Goal: Task Accomplishment & Management: Manage account settings

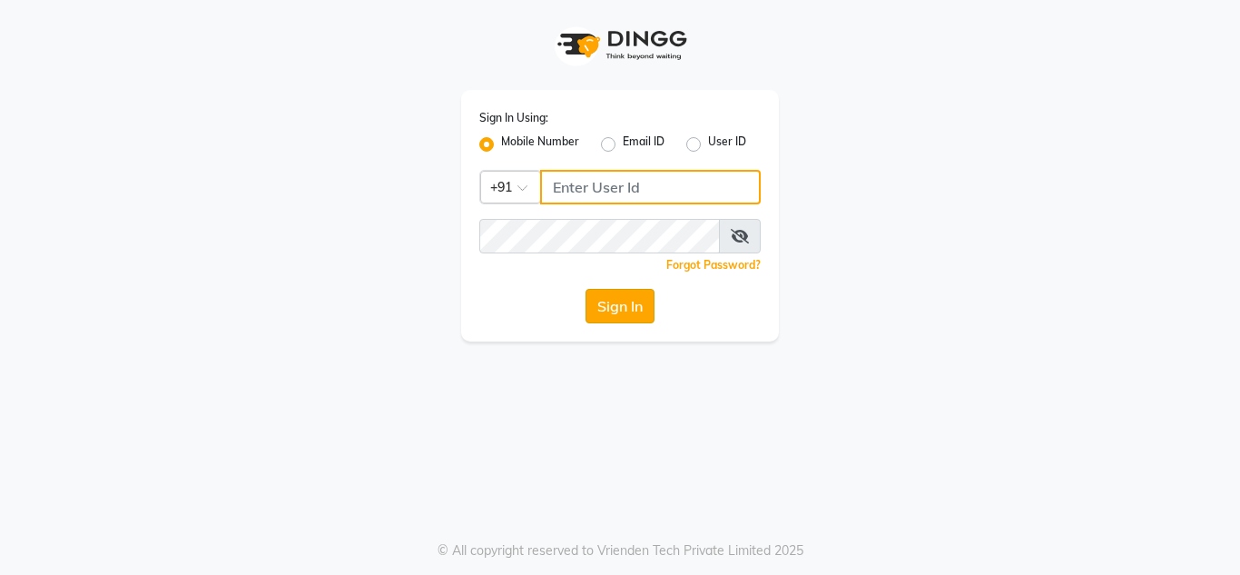
type input "8999659395"
click at [611, 320] on button "Sign In" at bounding box center [620, 306] width 69 height 35
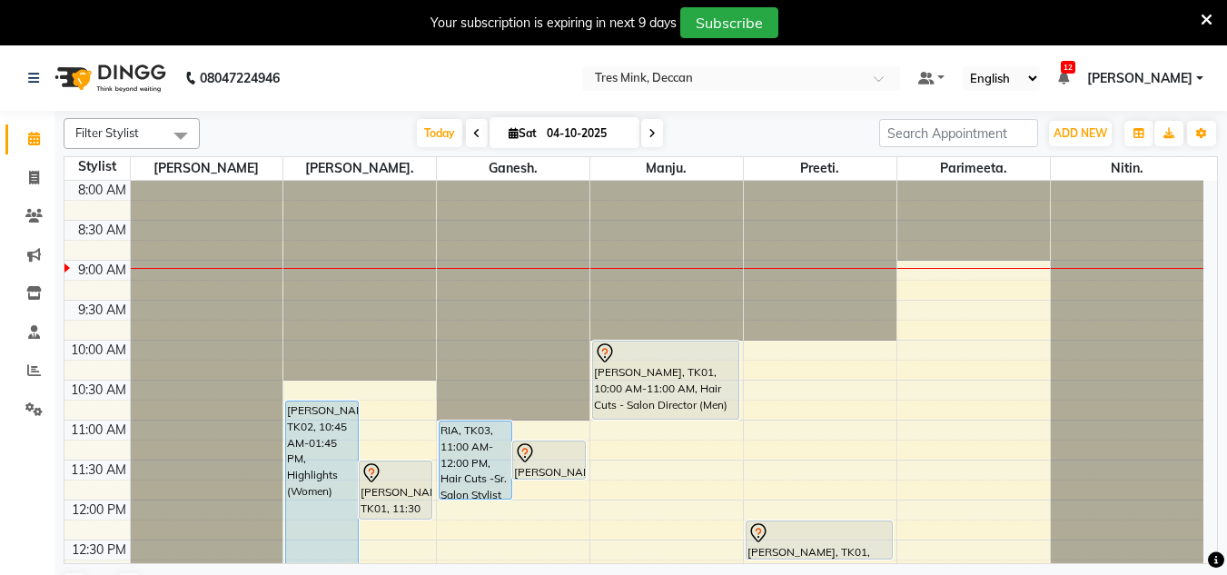
scroll to position [91, 0]
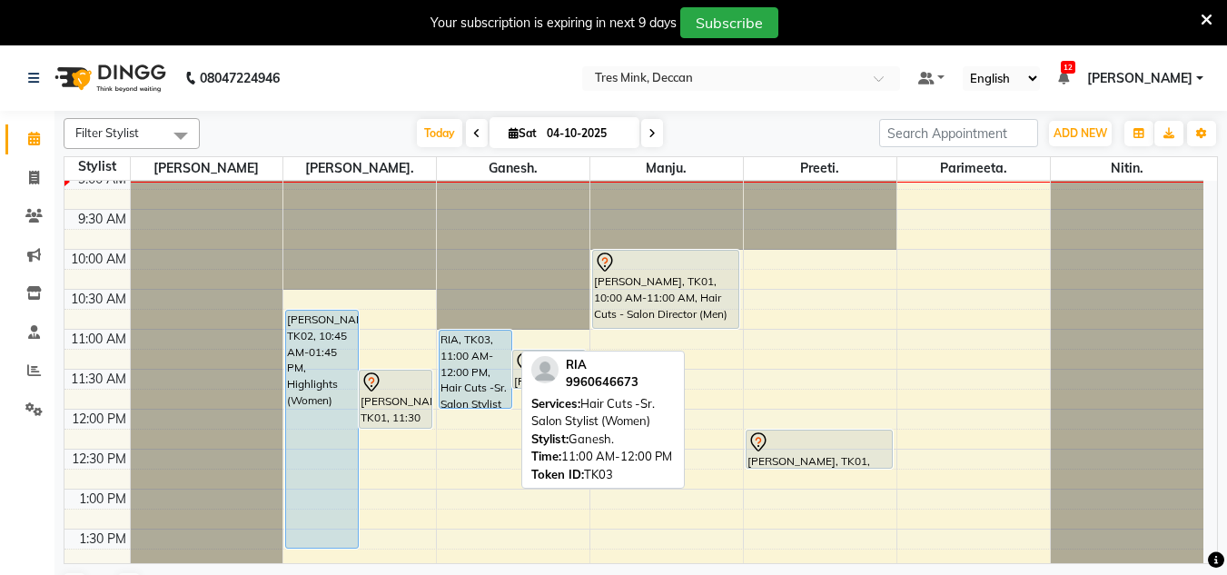
click at [455, 341] on div "RIA, TK03, 11:00 AM-12:00 PM, Hair Cuts -Sr. Salon Stylist (Women)" at bounding box center [476, 369] width 72 height 77
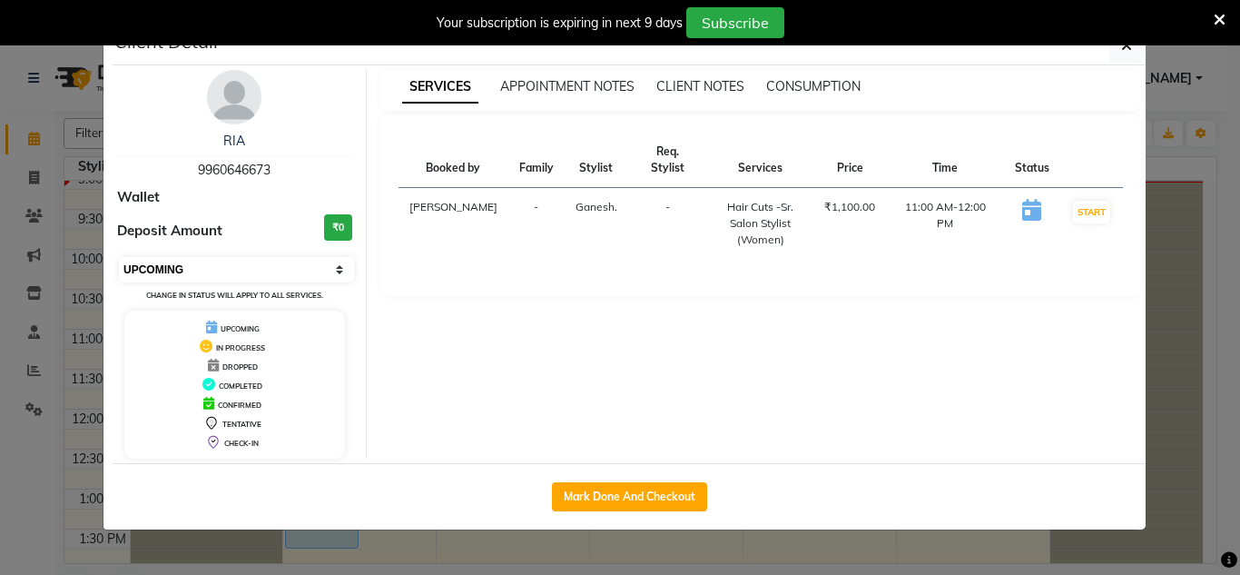
click at [327, 266] on select "Select IN SERVICE CONFIRMED TENTATIVE CHECK IN MARK DONE DROPPED UPCOMING" at bounding box center [236, 269] width 235 height 25
select select "6"
click at [119, 257] on select "Select IN SERVICE CONFIRMED TENTATIVE CHECK IN MARK DONE DROPPED UPCOMING" at bounding box center [236, 269] width 235 height 25
click at [856, 553] on ngb-modal-window "Client Detail RIA 9960646673 Wallet Deposit Amount ₹0 Select IN SERVICE CONFIRM…" at bounding box center [620, 287] width 1240 height 575
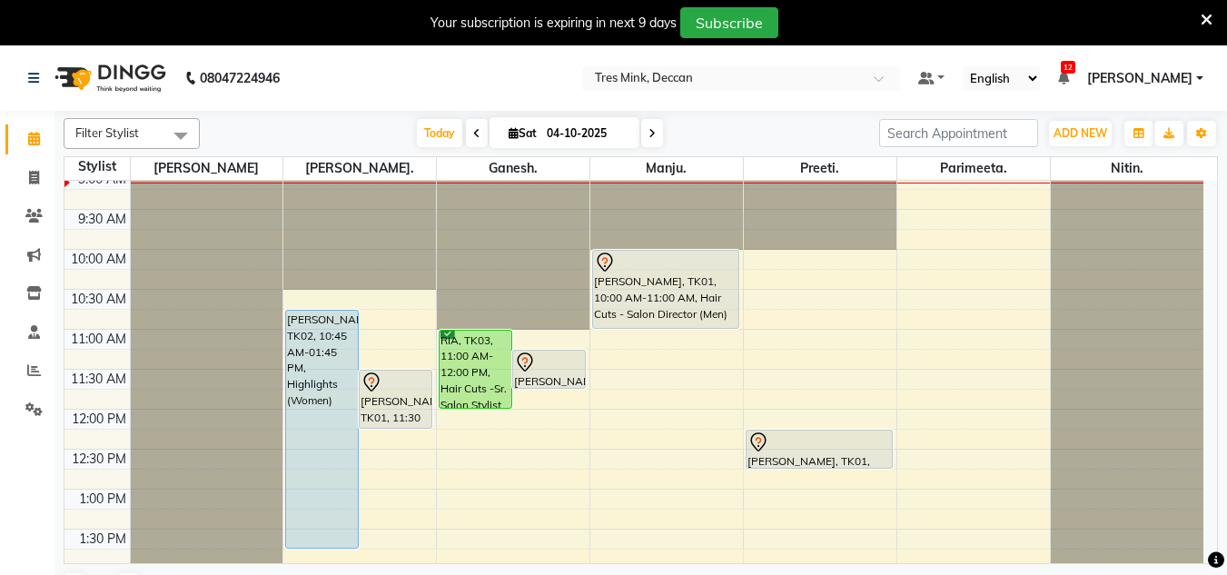
click at [736, 90] on div at bounding box center [666, 90] width 153 height 0
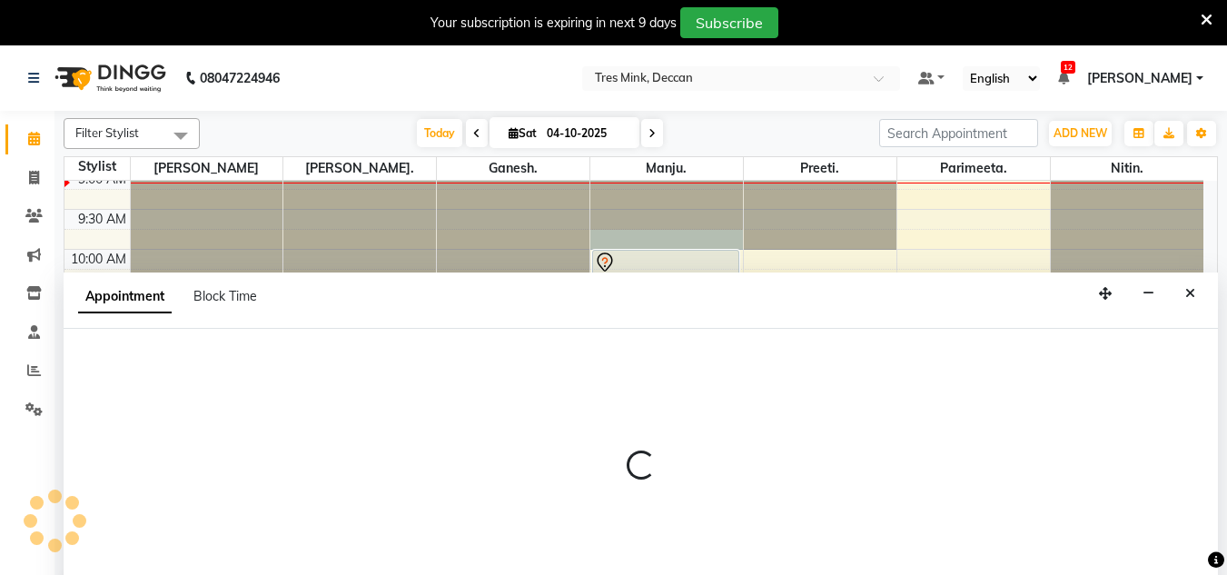
scroll to position [45, 0]
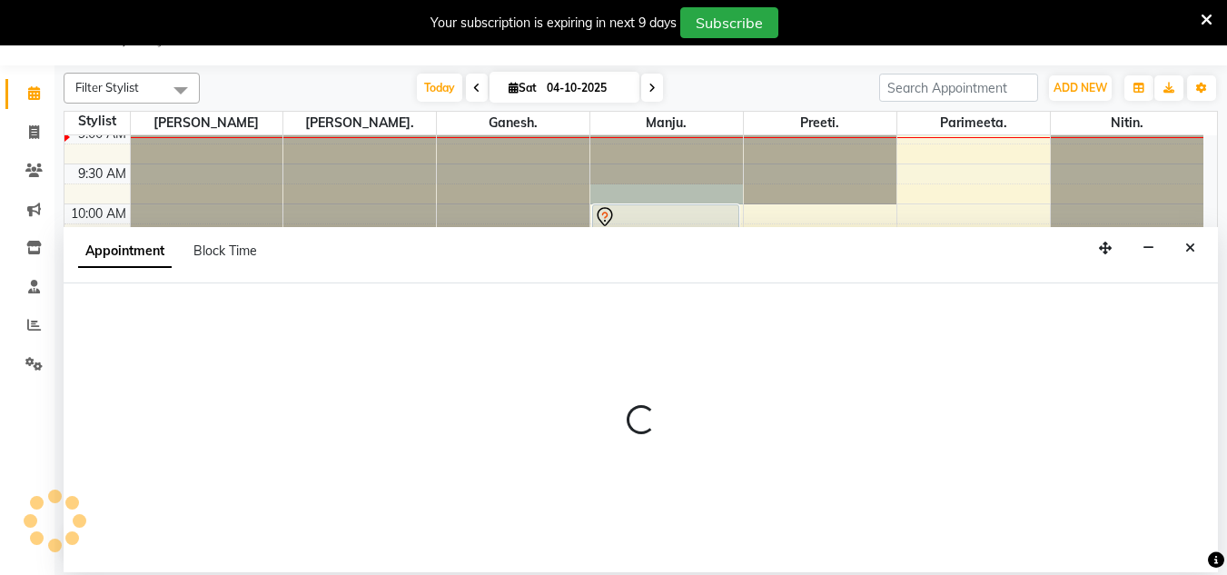
select select "61556"
select select "585"
select select "tentative"
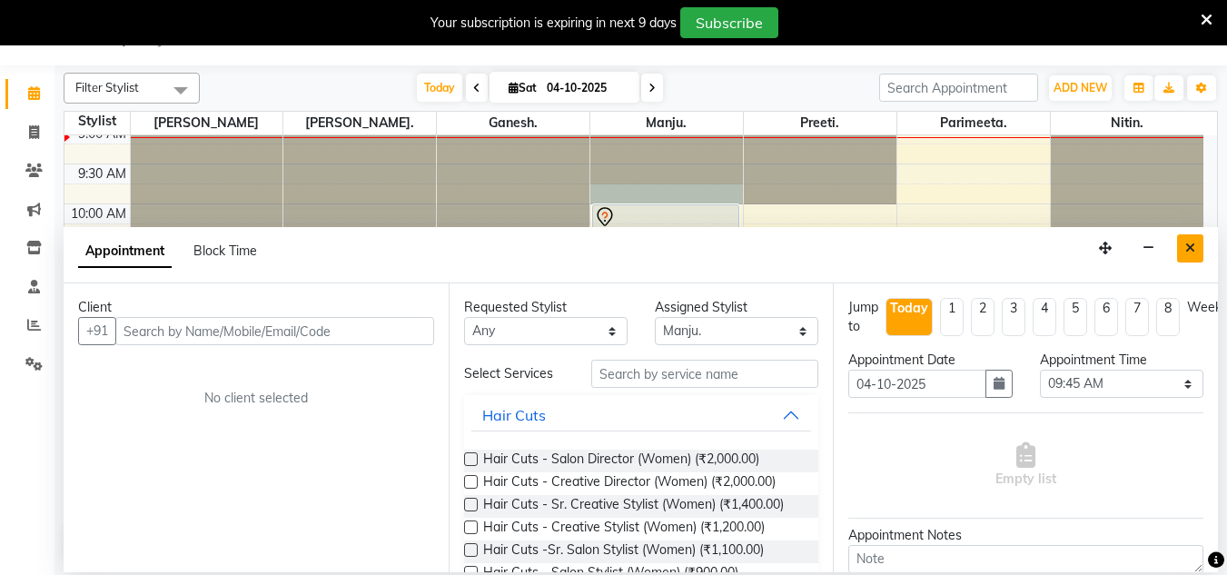
click at [1201, 244] on button "Close" at bounding box center [1190, 248] width 26 height 28
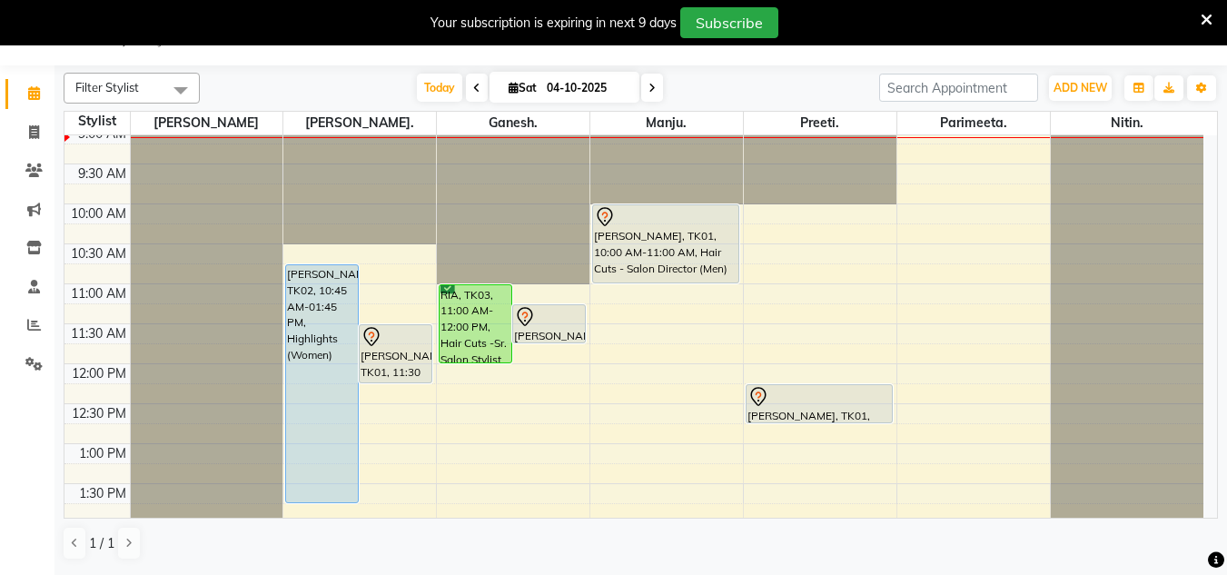
click at [1205, 12] on icon at bounding box center [1207, 20] width 12 height 16
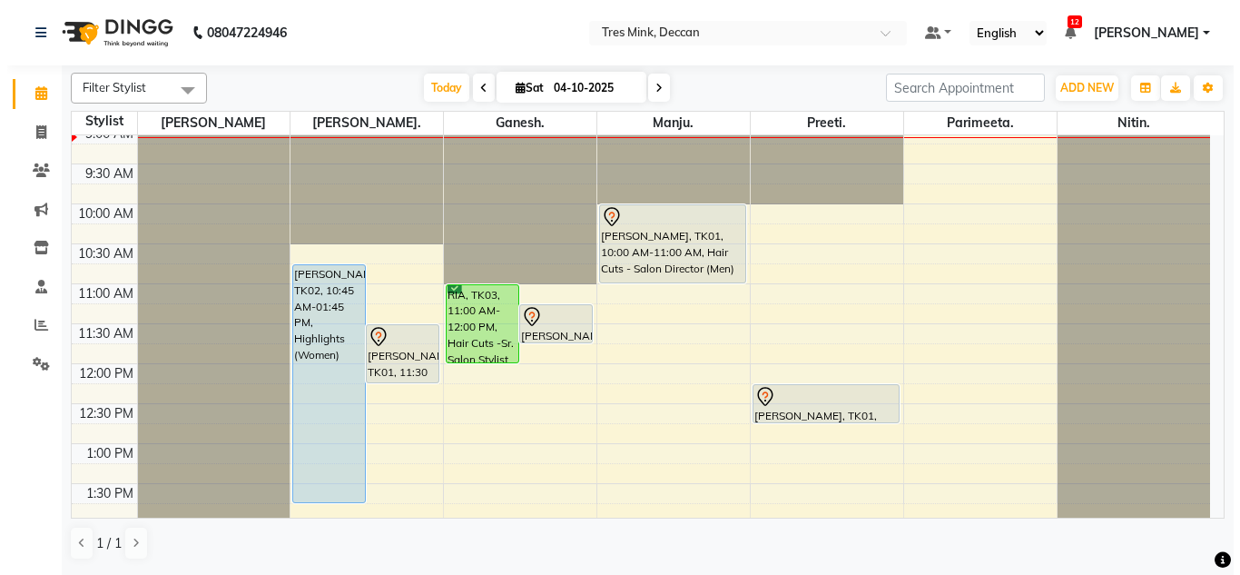
scroll to position [0, 0]
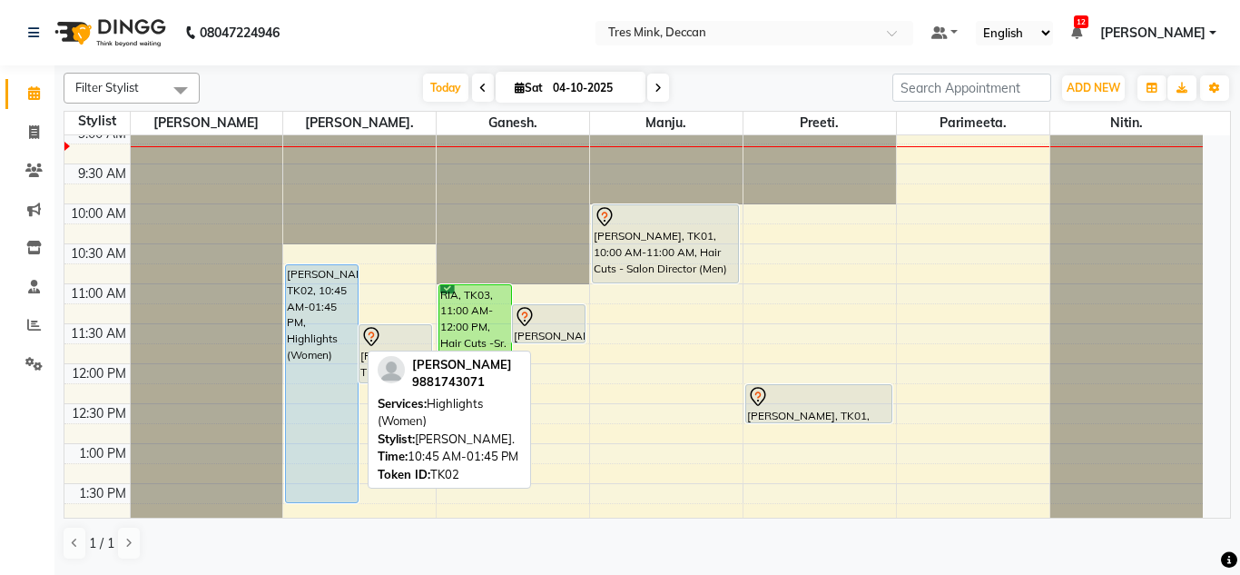
click at [293, 311] on div "[PERSON_NAME], TK02, 10:45 AM-01:45 PM, Highlights (Women)" at bounding box center [322, 383] width 72 height 237
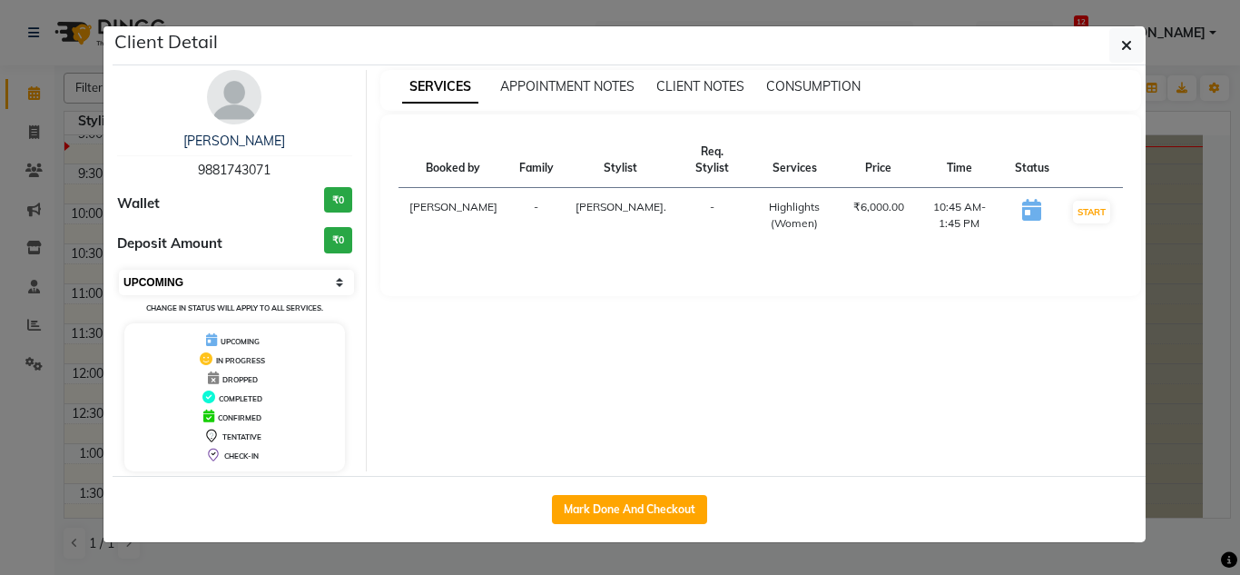
click at [286, 282] on select "Select IN SERVICE CONFIRMED TENTATIVE CHECK IN MARK DONE DROPPED UPCOMING" at bounding box center [236, 282] width 235 height 25
select select "6"
click at [119, 270] on select "Select IN SERVICE CONFIRMED TENTATIVE CHECK IN MARK DONE DROPPED UPCOMING" at bounding box center [236, 282] width 235 height 25
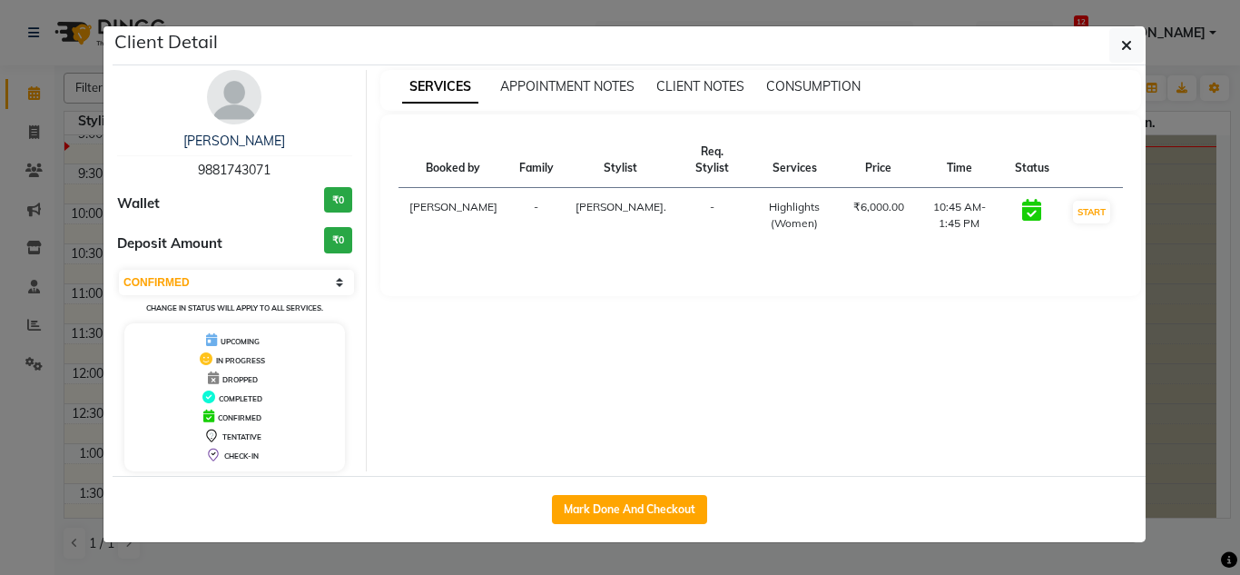
click at [262, 572] on ngb-modal-window "Client Detail [PERSON_NAME] 9881743071 Wallet ₹0 Deposit Amount ₹0 Select IN SE…" at bounding box center [620, 287] width 1240 height 575
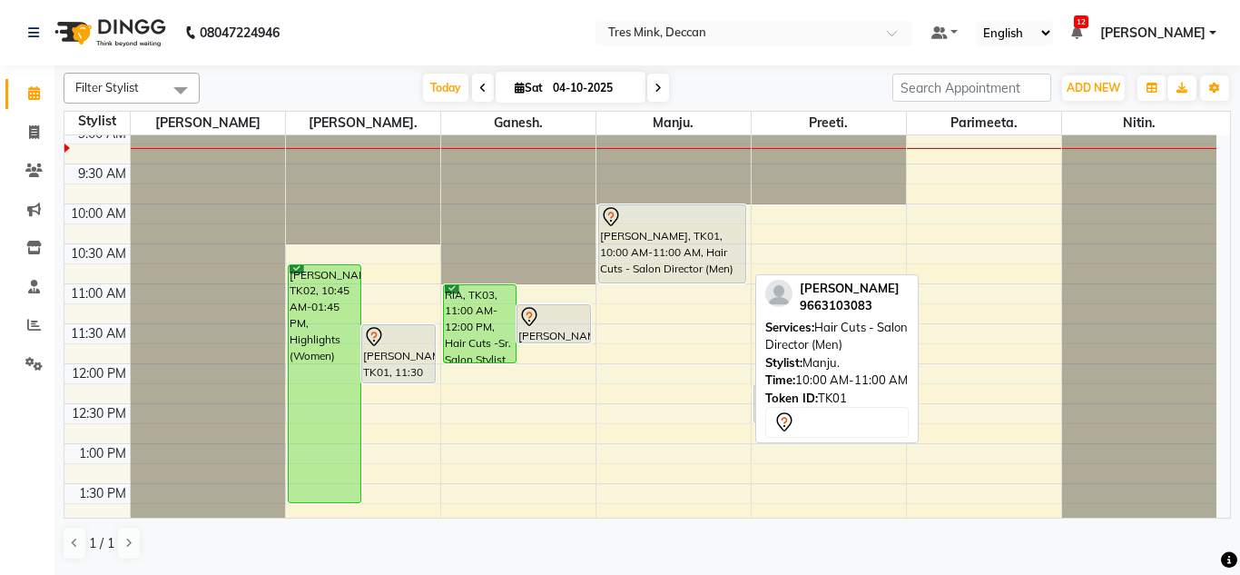
click at [707, 220] on div at bounding box center [672, 217] width 145 height 22
select select "7"
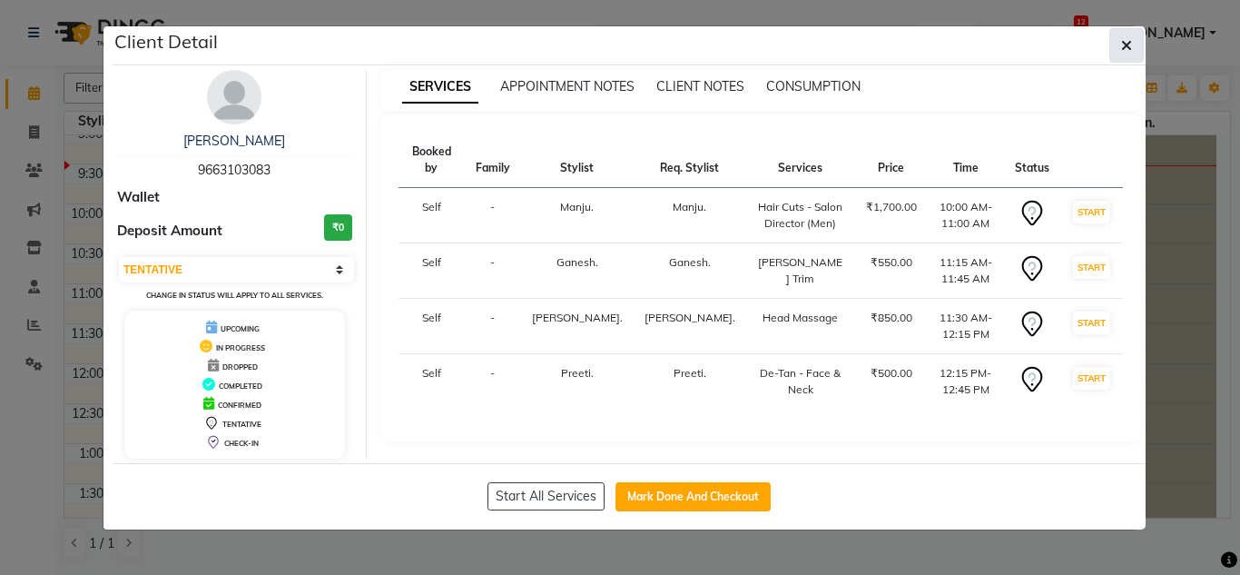
click at [1124, 40] on icon "button" at bounding box center [1127, 45] width 11 height 15
